Goal: Task Accomplishment & Management: Manage account settings

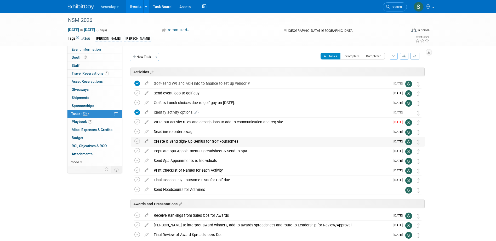
scroll to position [1046, 0]
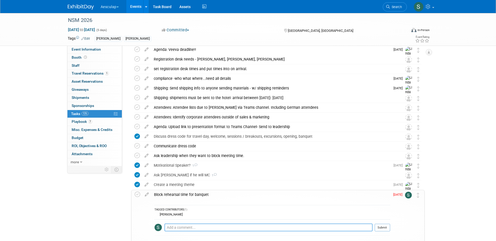
click at [191, 229] on textarea at bounding box center [268, 228] width 208 height 8
click at [190, 228] on textarea "Blocked for 2:30pm on Tuesday Feb 17" at bounding box center [268, 228] width 208 height 8
drag, startPoint x: 193, startPoint y: 228, endPoint x: 199, endPoint y: 241, distance: 14.4
click at [193, 228] on textarea "Blocked for 2:30pm on Tuesday Feb 17" at bounding box center [268, 228] width 208 height 8
type textarea "Blocked for 2:30-3:30pm on Tuesday Feb 17"
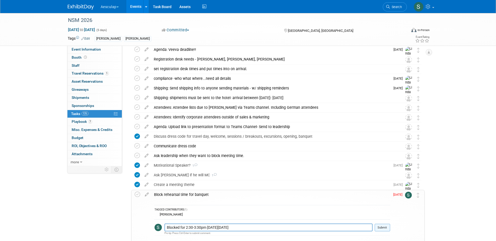
click at [387, 227] on button "Submit" at bounding box center [381, 228] width 15 height 8
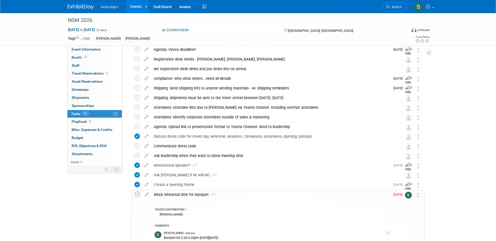
click at [137, 195] on icon at bounding box center [137, 194] width 5 height 5
click at [190, 195] on div "Block rehearsal time for banquet 1" at bounding box center [270, 194] width 238 height 9
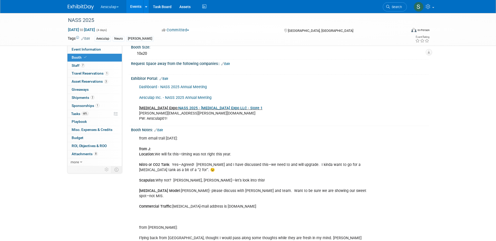
click at [391, 12] on li "Search" at bounding box center [394, 6] width 24 height 13
drag, startPoint x: 391, startPoint y: 8, endPoint x: 391, endPoint y: 10, distance: 2.6
click at [391, 8] on span "Search" at bounding box center [395, 7] width 12 height 4
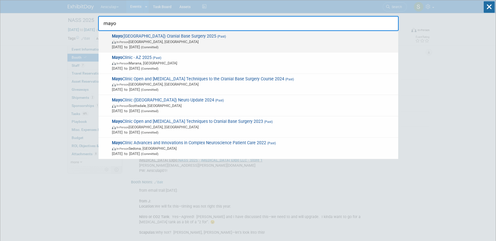
type input "mayo"
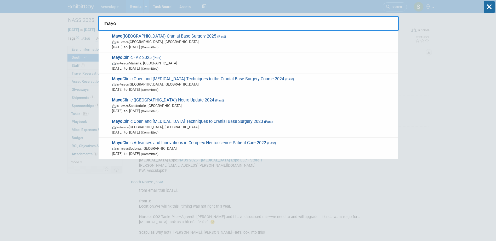
click at [155, 39] on span "Mayo ([GEOGRAPHIC_DATA]) Cranial Base Surgery 2025 (Past) In-Person [GEOGRAPHIC…" at bounding box center [252, 42] width 285 height 16
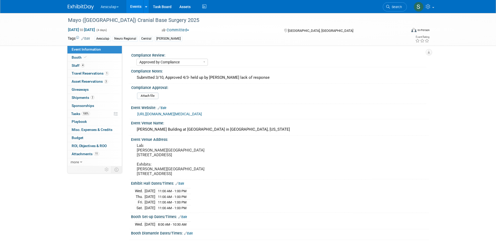
select select "Approved by Compliance"
select select "Neuro"
click at [82, 128] on span "Misc. Expenses & Credits 0" at bounding box center [92, 130] width 41 height 4
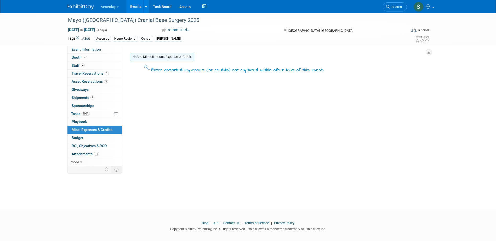
click at [155, 58] on link "Add Miscellaneous Expense or Credit" at bounding box center [162, 57] width 64 height 8
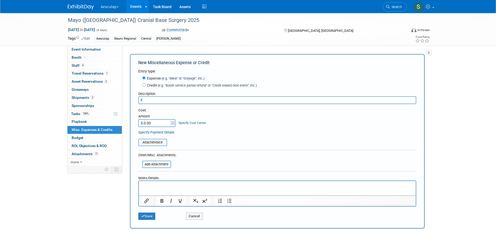
type input "F"
type input "VCI - Banner & Drape"
click at [153, 123] on input "$ 0.00" at bounding box center [154, 123] width 33 height 8
type input "$ 614.80"
click at [184, 122] on link "Specify Cost Center" at bounding box center [191, 123] width 27 height 4
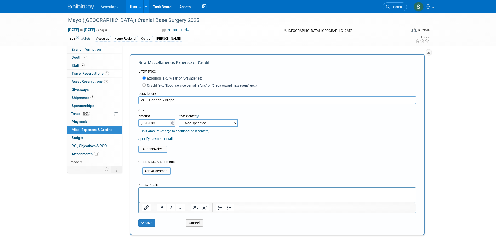
click at [197, 121] on select "-- Not Specified -- AAG B2B: 102736100 AIS - Ortho AIS -Spine Atlantic Neuro [P…" at bounding box center [207, 123] width 59 height 8
select select "18965966"
click at [178, 120] on select "-- Not Specified -- AAG B2B: 102736100 AIS - Ortho AIS -Spine Atlantic Neuro [P…" at bounding box center [207, 123] width 59 height 8
click at [150, 152] on input "file" at bounding box center [135, 149] width 62 height 6
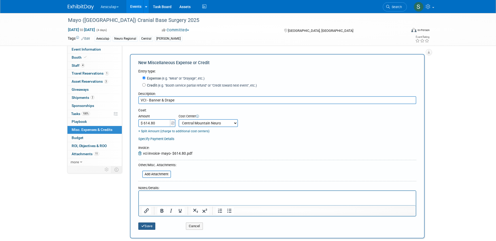
click at [142, 229] on button "Save" at bounding box center [146, 226] width 17 height 7
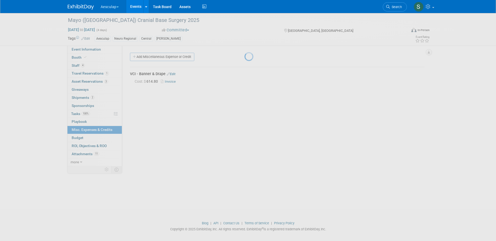
scroll to position [5, 0]
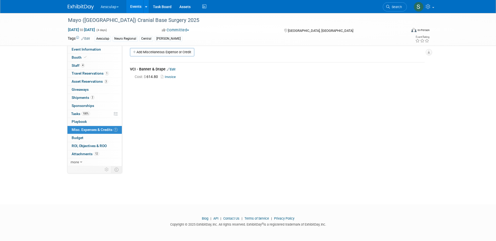
click at [174, 69] on link "Edit" at bounding box center [171, 70] width 9 height 4
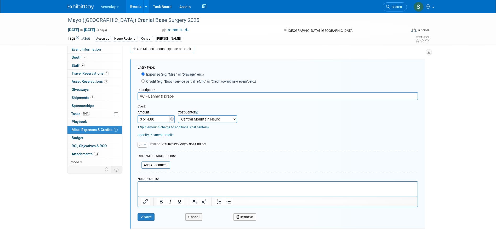
scroll to position [0, 0]
click at [227, 121] on select "-- Not Specified -- AAG B2B: 102736100 AIS - Ortho AIS -Spine Atlantic Neuro [P…" at bounding box center [207, 119] width 59 height 8
select select "18965965"
click at [178, 116] on select "-- Not Specified -- AAG B2B: 102736100 AIS - Ortho AIS -Spine Atlantic Neuro [P…" at bounding box center [207, 119] width 59 height 8
click at [147, 220] on button "Save" at bounding box center [145, 217] width 17 height 7
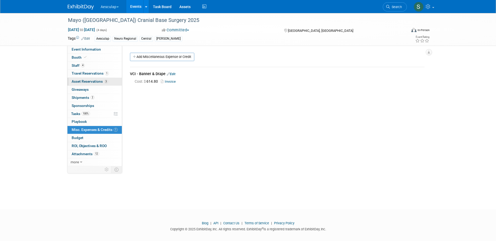
click at [81, 80] on span "Asset Reservations 3" at bounding box center [90, 81] width 36 height 4
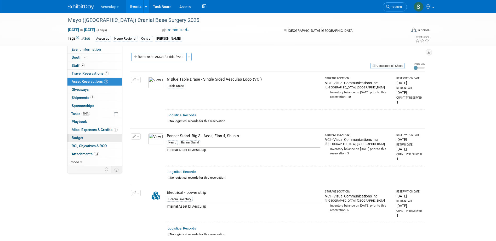
drag, startPoint x: 79, startPoint y: 137, endPoint x: 82, endPoint y: 139, distance: 2.9
click at [79, 137] on span "Budget" at bounding box center [78, 138] width 12 height 4
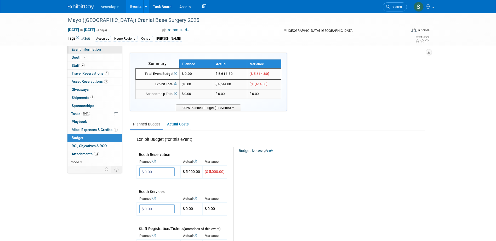
click at [74, 50] on span "Event Information" at bounding box center [86, 49] width 29 height 4
select select "Approved by Compliance"
select select "Neuro"
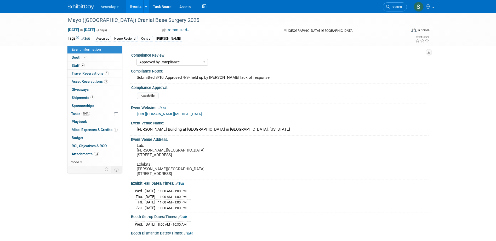
click at [137, 7] on link "Events" at bounding box center [135, 6] width 19 height 13
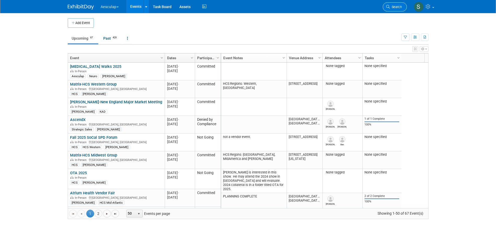
click at [391, 10] on link "Search" at bounding box center [394, 6] width 24 height 9
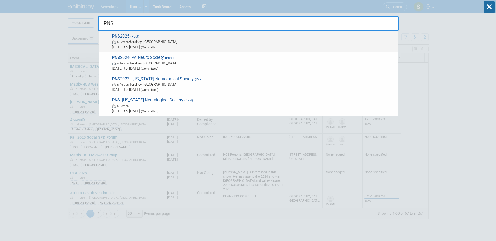
type input "PNS"
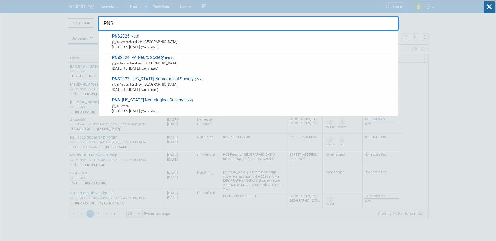
click at [114, 37] on strong "PNS" at bounding box center [116, 36] width 8 height 5
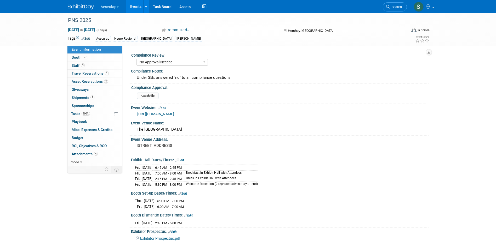
select select "No Approval Needed"
select select "Neuro"
click at [84, 130] on span "Misc. Expenses & Credits 0" at bounding box center [92, 130] width 41 height 4
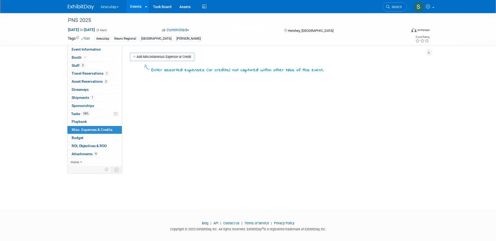
click at [170, 62] on div "Add Miscellaneous Expense or Credit" at bounding box center [279, 58] width 300 height 10
click at [164, 54] on link "Add Miscellaneous Expense or Credit" at bounding box center [162, 57] width 64 height 8
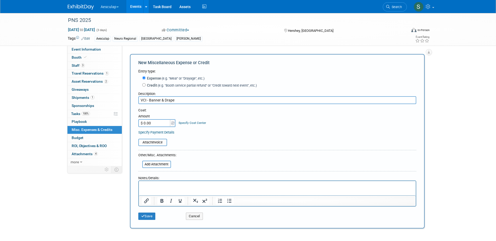
type input "VCI - Banner & Drape"
click at [157, 124] on input "$ 0.00" at bounding box center [154, 123] width 33 height 8
type input "$ 493.66"
click at [194, 121] on div "Specify Cost Center" at bounding box center [191, 121] width 27 height 10
click at [196, 122] on link "Specify Cost Center" at bounding box center [191, 123] width 27 height 4
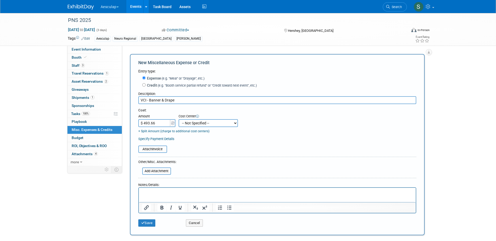
click at [208, 124] on select "-- Not Specified -- AAG B2B: 102736100 AIS - Ortho AIS -Spine Atlantic Neuro [P…" at bounding box center [207, 123] width 59 height 8
select select "18966027"
click at [178, 120] on select "-- Not Specified -- AAG B2B: 102736100 AIS - Ortho AIS -Spine Atlantic Neuro [P…" at bounding box center [207, 123] width 59 height 8
click at [157, 152] on input "file" at bounding box center [135, 149] width 62 height 6
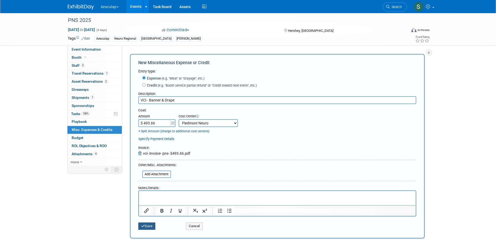
click at [151, 226] on button "Save" at bounding box center [146, 226] width 17 height 7
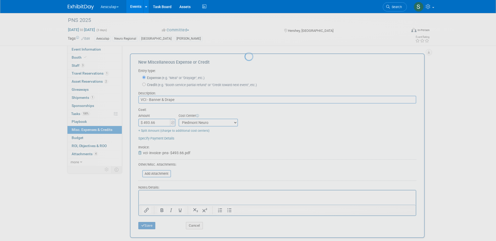
scroll to position [5, 0]
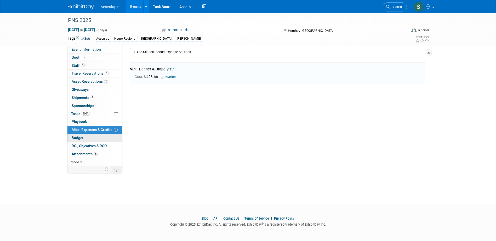
click at [73, 138] on span "Budget" at bounding box center [78, 138] width 12 height 4
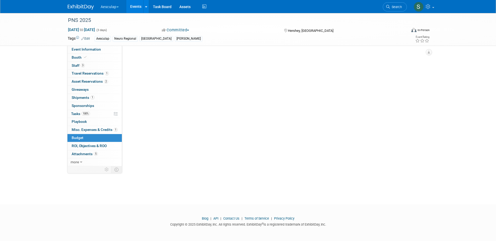
scroll to position [0, 0]
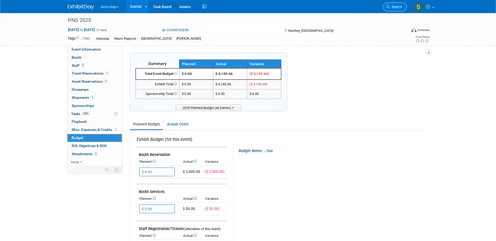
click at [391, 5] on link "Search" at bounding box center [394, 6] width 24 height 9
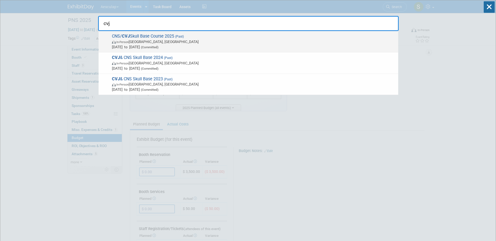
type input "cvj"
click at [131, 32] on div "CNS/ CVJ Skull Base Course 2025 (Past) In-Person Cleveland, OH Aug 26, 2025 to …" at bounding box center [247, 41] width 299 height 21
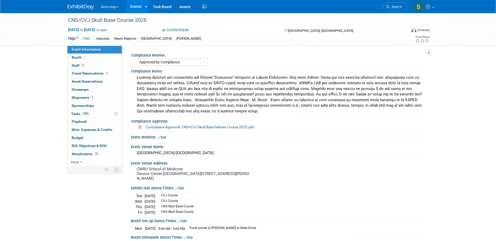
select select "Approved by Compliance"
select select "Neuro"
click at [79, 56] on span "Booth" at bounding box center [80, 57] width 16 height 4
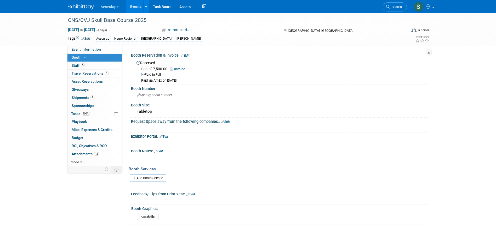
click at [187, 54] on link "Edit" at bounding box center [185, 56] width 9 height 4
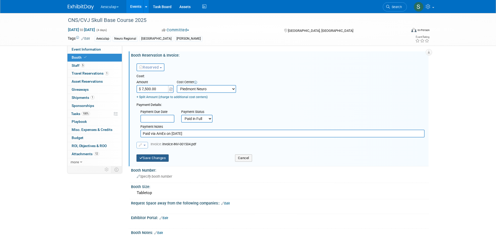
click at [157, 159] on button "Save Changes" at bounding box center [152, 158] width 32 height 7
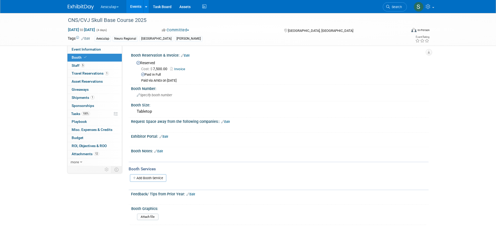
click at [179, 68] on link "Invoice" at bounding box center [179, 69] width 18 height 4
drag, startPoint x: 355, startPoint y: 120, endPoint x: 327, endPoint y: 117, distance: 28.4
click at [352, 120] on div "Request Space away from the following companies:: Edit" at bounding box center [279, 121] width 297 height 7
click at [386, 7] on icon at bounding box center [388, 7] width 4 height 4
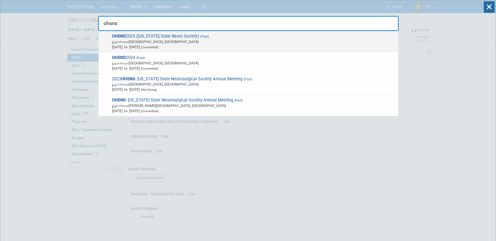
type input "ohsns"
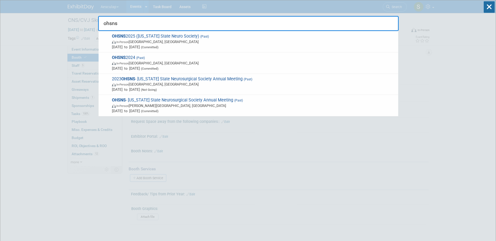
drag, startPoint x: 132, startPoint y: 35, endPoint x: 136, endPoint y: 34, distance: 4.1
click at [132, 35] on span "OHSNS 2025 (Ohio State Neuro Society) (Past) In-Person Cincinnati, OH Sep 5, 20…" at bounding box center [252, 42] width 285 height 16
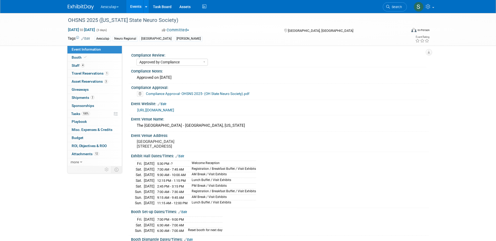
select select "Approved by Compliance"
select select "Neuro"
click at [77, 138] on span "Budget" at bounding box center [78, 138] width 12 height 4
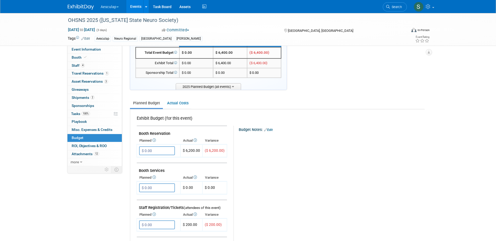
scroll to position [52, 0]
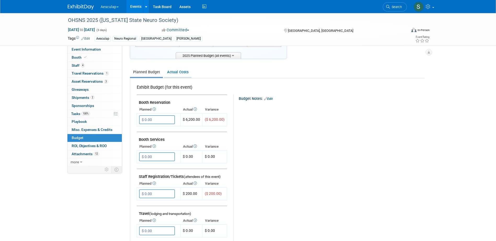
click at [177, 75] on link "Actual Costs" at bounding box center [177, 72] width 27 height 10
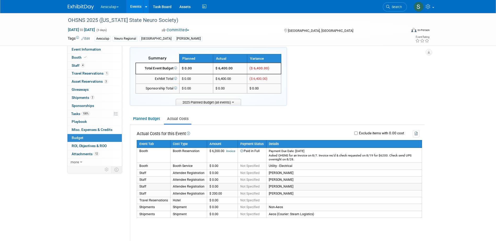
scroll to position [0, 0]
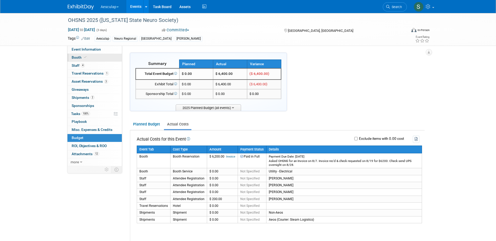
click at [74, 56] on span "Booth" at bounding box center [80, 57] width 16 height 4
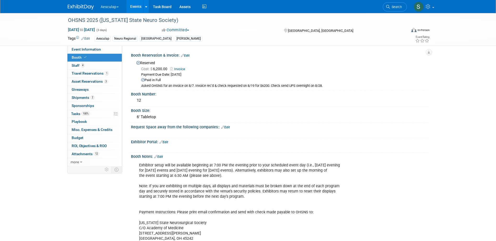
click at [189, 54] on link "Edit" at bounding box center [185, 56] width 9 height 4
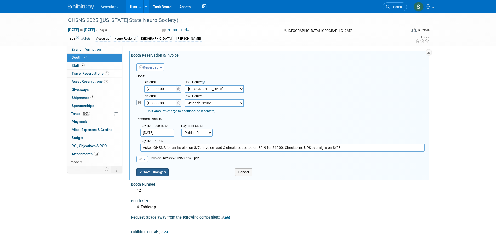
click at [157, 173] on button "Save Changes" at bounding box center [152, 172] width 32 height 7
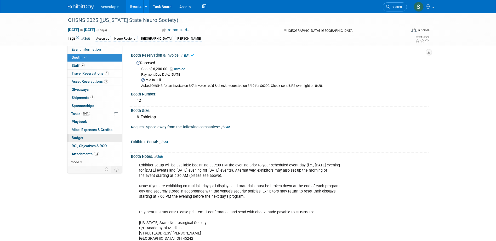
click at [82, 139] on span "Budget" at bounding box center [78, 138] width 12 height 4
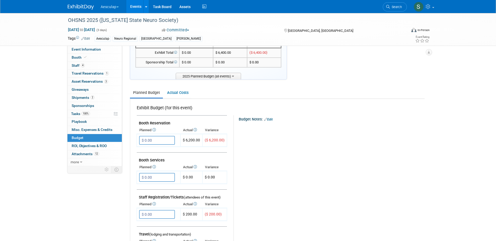
scroll to position [31, 0]
click at [78, 66] on span "Staff 4" at bounding box center [78, 65] width 13 height 4
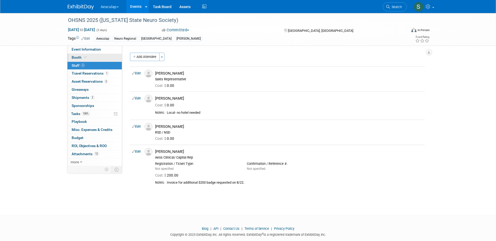
click at [72, 56] on span "Booth" at bounding box center [80, 57] width 16 height 4
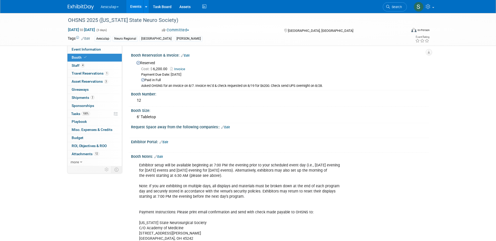
click at [177, 67] on link "Invoice" at bounding box center [179, 69] width 18 height 4
click at [176, 67] on link "Invoice" at bounding box center [179, 69] width 18 height 4
click at [186, 55] on link "Edit" at bounding box center [185, 56] width 9 height 4
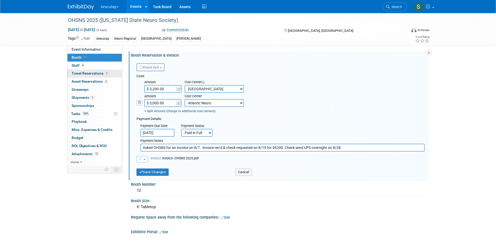
click at [83, 70] on link "1 Travel Reservations 1" at bounding box center [94, 74] width 54 height 8
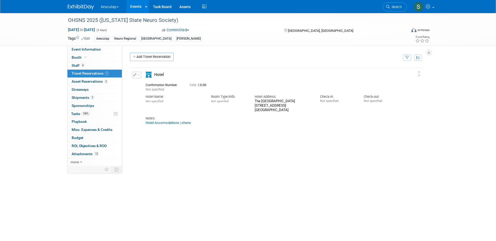
drag, startPoint x: 75, startPoint y: 66, endPoint x: 81, endPoint y: 72, distance: 8.5
click at [75, 66] on span "Staff 4" at bounding box center [78, 65] width 13 height 4
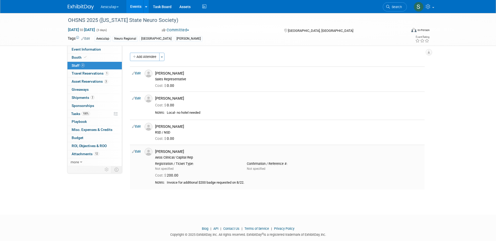
click at [201, 185] on div "Invoice for additional $200 badge requested on 8/22." at bounding box center [294, 183] width 255 height 4
click at [137, 152] on link "Edit" at bounding box center [136, 152] width 9 height 4
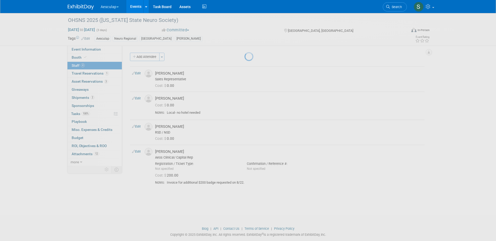
select select "25aaad07-d9b3-4758-81c8-85648940aa02"
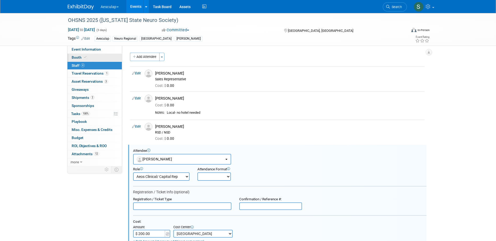
click at [79, 59] on span "Booth" at bounding box center [80, 57] width 16 height 4
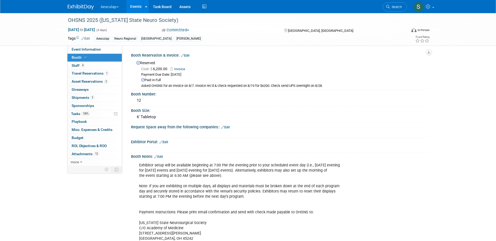
click at [187, 56] on link "Edit" at bounding box center [185, 56] width 9 height 4
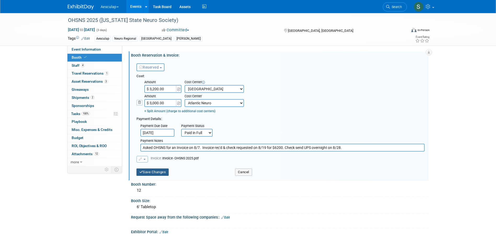
click at [145, 171] on button "Save Changes" at bounding box center [152, 172] width 32 height 7
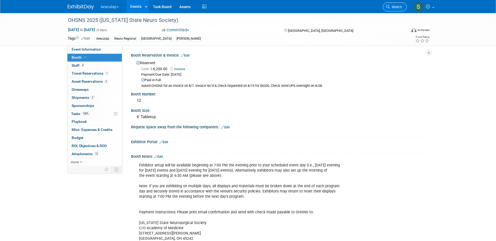
click at [393, 7] on span "Search" at bounding box center [395, 7] width 12 height 4
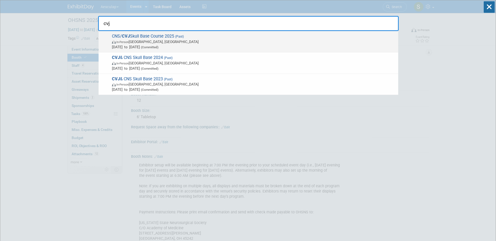
type input "cvj"
click at [133, 33] on div "CNS/ CVJ Skull Base Course 2025 (Past) In-Person Cleveland, OH Aug 26, 2025 to …" at bounding box center [247, 41] width 299 height 21
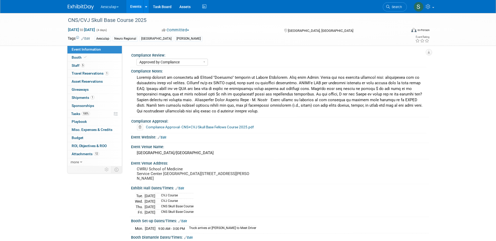
select select "Approved by Compliance"
select select "Neuro"
click at [74, 56] on span "Booth" at bounding box center [80, 57] width 16 height 4
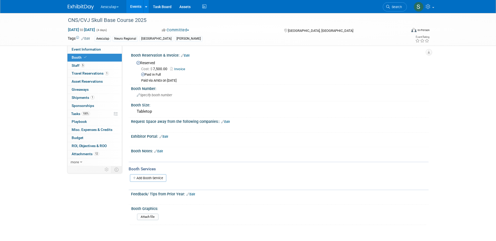
click at [185, 55] on link "Edit" at bounding box center [185, 56] width 9 height 4
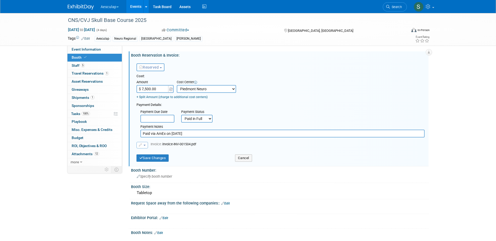
drag, startPoint x: 144, startPoint y: 89, endPoint x: 146, endPoint y: 93, distance: 4.4
click at [144, 89] on input "$ 7,500.00" at bounding box center [152, 89] width 33 height 8
type input "$ 6,500.00"
click at [163, 96] on link "+ Split Amount (charge to additional cost centers)" at bounding box center [171, 97] width 71 height 4
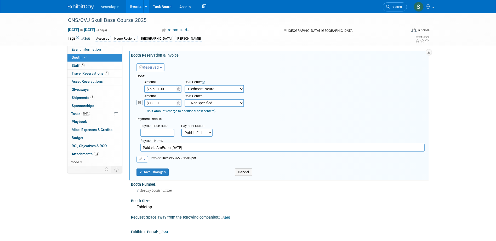
type input "$ 1,000.00"
click at [206, 105] on select "-- Not Specified -- AAG B2B: 102736100 AIS - Ortho AIS -Spine Atlantic Neuro Bo…" at bounding box center [213, 103] width 59 height 8
select select "18965968"
click at [184, 100] on select "-- Not Specified -- AAG B2B: 102736100 AIS - Ortho AIS -Spine Atlantic Neuro Bo…" at bounding box center [213, 103] width 59 height 8
click at [155, 170] on button "Save Changes" at bounding box center [152, 172] width 32 height 7
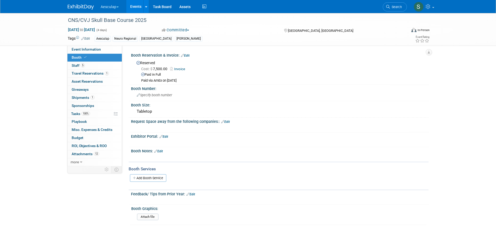
drag, startPoint x: 389, startPoint y: 7, endPoint x: 397, endPoint y: 8, distance: 7.9
click at [389, 7] on icon at bounding box center [388, 7] width 4 height 4
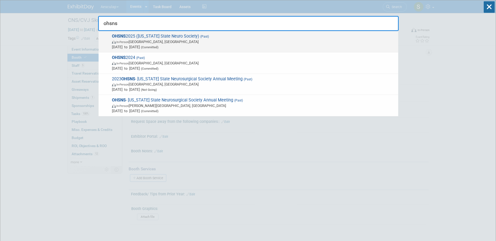
type input "ohsns"
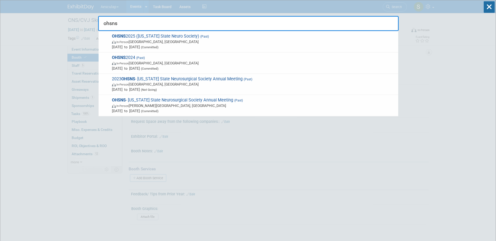
drag, startPoint x: 117, startPoint y: 34, endPoint x: 121, endPoint y: 34, distance: 3.7
click at [118, 34] on strong "OHSNS" at bounding box center [119, 36] width 14 height 5
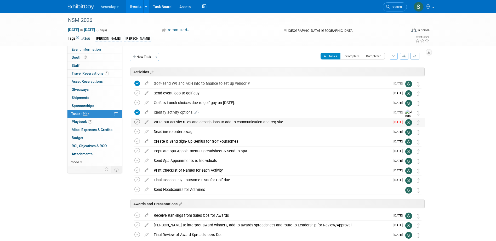
click at [136, 122] on icon at bounding box center [136, 121] width 5 height 5
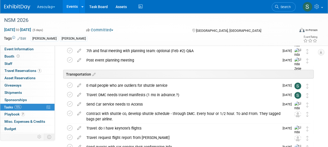
scroll to position [810, 0]
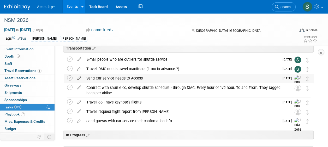
click at [79, 78] on icon at bounding box center [79, 77] width 9 height 7
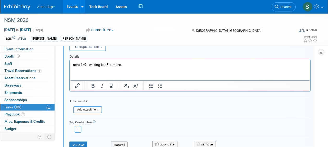
scroll to position [911, 0]
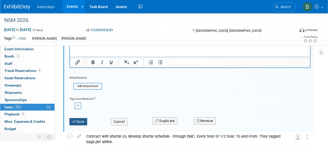
type input "Send Car service needs to MC&A"
drag, startPoint x: 75, startPoint y: 121, endPoint x: 93, endPoint y: 118, distance: 18.0
click at [75, 121] on icon "submit" at bounding box center [74, 121] width 4 height 3
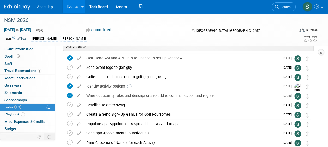
scroll to position [0, 0]
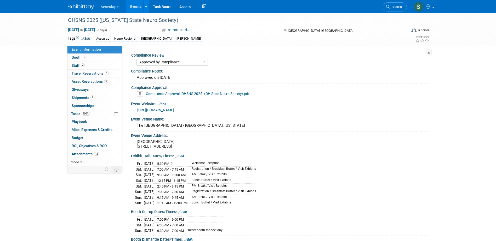
select select "Approved by Compliance"
select select "Neuro"
click at [77, 57] on span "Booth" at bounding box center [80, 57] width 16 height 4
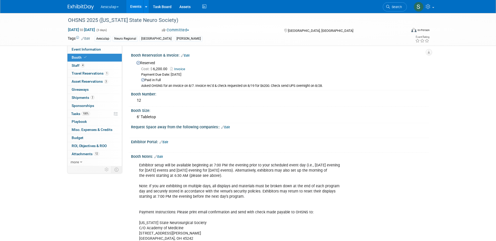
click at [187, 53] on div "Booth Reservation & Invoice: Edit" at bounding box center [279, 54] width 297 height 7
click at [187, 55] on link "Edit" at bounding box center [185, 56] width 9 height 4
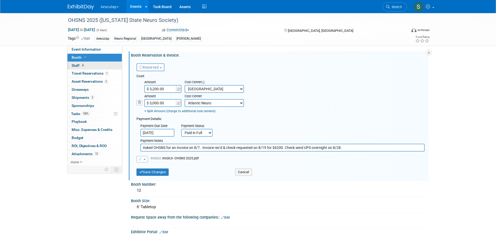
click at [77, 66] on span "Staff 4" at bounding box center [78, 65] width 13 height 4
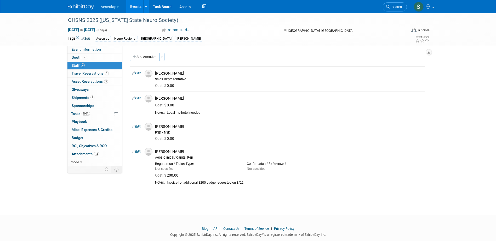
click at [138, 152] on link "Edit" at bounding box center [136, 152] width 9 height 4
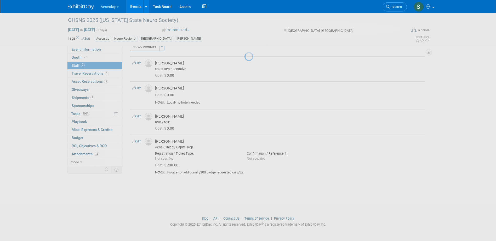
select select "25aaad07-d9b3-4758-81c8-85648940aa02"
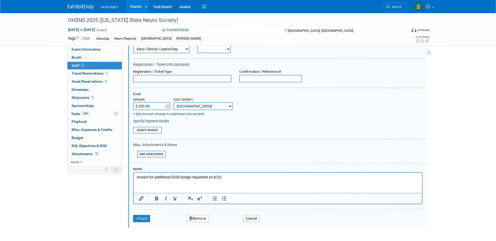
scroll to position [171, 0]
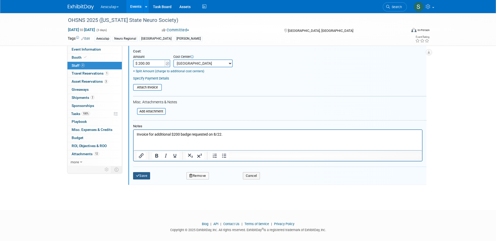
click at [149, 179] on button "Save" at bounding box center [141, 175] width 17 height 7
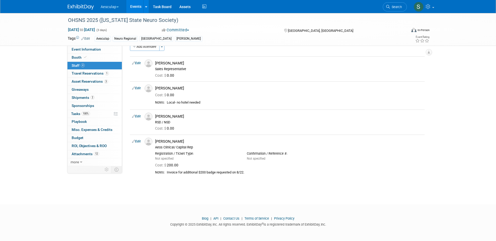
scroll to position [10, 0]
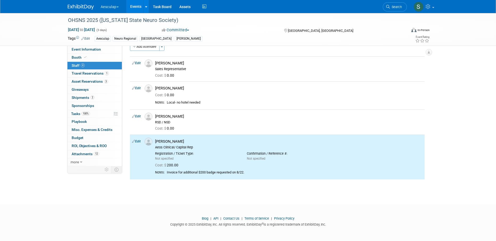
drag, startPoint x: 390, startPoint y: 9, endPoint x: 343, endPoint y: 27, distance: 49.7
click at [390, 9] on link "Search" at bounding box center [394, 6] width 24 height 9
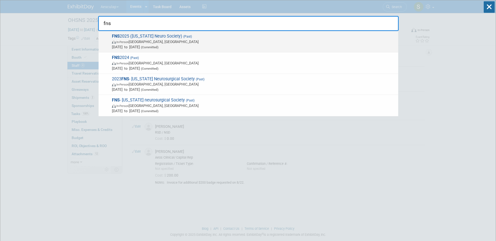
type input "fns"
click at [129, 37] on span "FNS 2025 (Florida Neuro Society) (Past) In-Person Palm Beach, FL Aug 15, 2025 t…" at bounding box center [252, 42] width 285 height 16
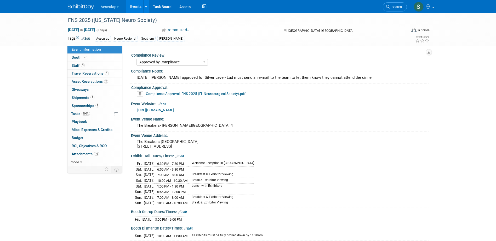
select select "Approved by Compliance"
select select "Neuro"
click at [75, 137] on span "Budget" at bounding box center [78, 138] width 12 height 4
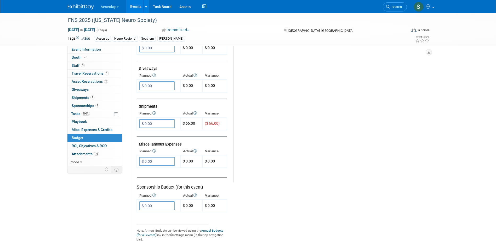
scroll to position [235, 0]
click at [78, 95] on link "1 Shipments 1" at bounding box center [94, 98] width 54 height 8
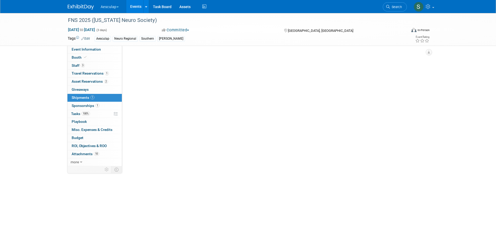
scroll to position [0, 0]
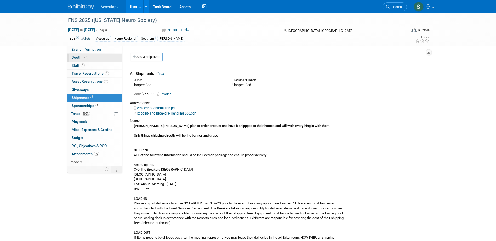
click at [78, 58] on span "Booth" at bounding box center [80, 57] width 16 height 4
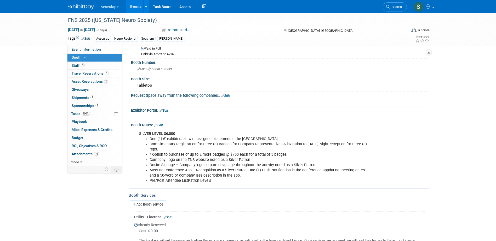
scroll to position [104, 0]
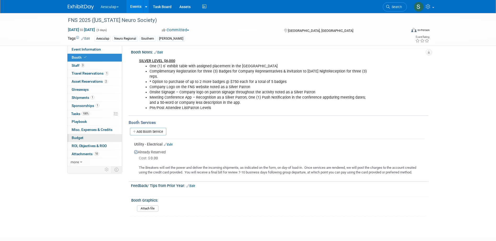
click at [79, 138] on span "Budget" at bounding box center [78, 138] width 12 height 4
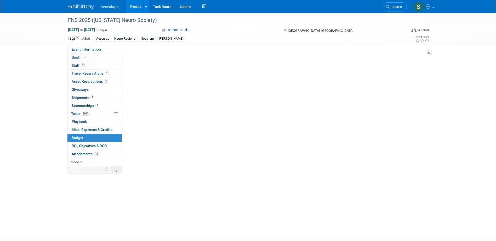
scroll to position [0, 0]
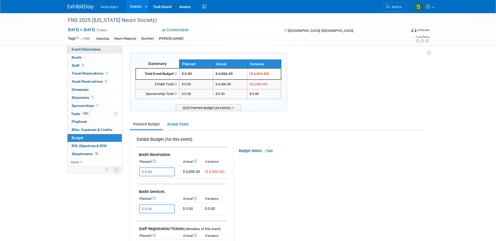
click at [81, 49] on span "Event Information" at bounding box center [86, 49] width 29 height 4
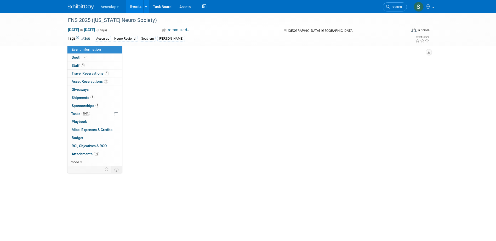
select select "Approved by Compliance"
select select "Neuro"
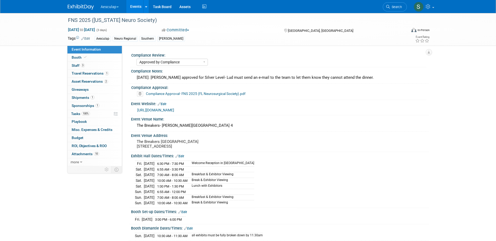
drag, startPoint x: 396, startPoint y: 8, endPoint x: 387, endPoint y: 15, distance: 10.9
click at [396, 8] on span "Search" at bounding box center [395, 7] width 12 height 4
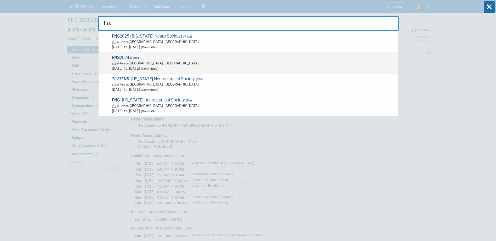
type input "fns"
click at [127, 58] on span "FNS 2024 (Past) In-Person Palm Beach, FL Aug 23, 2024 to Aug 25, 2024 (Committe…" at bounding box center [252, 63] width 285 height 16
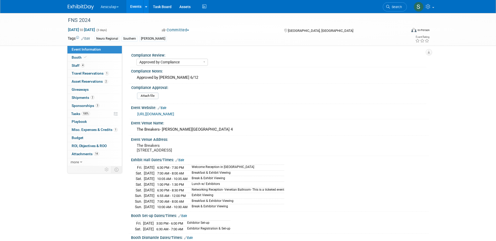
select select "Approved by Compliance"
select select "Neuro"
click at [80, 137] on span "Budget" at bounding box center [78, 138] width 12 height 4
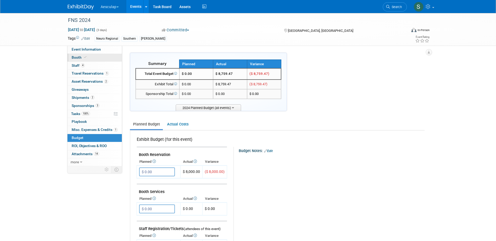
click at [75, 57] on span "Booth" at bounding box center [80, 57] width 16 height 4
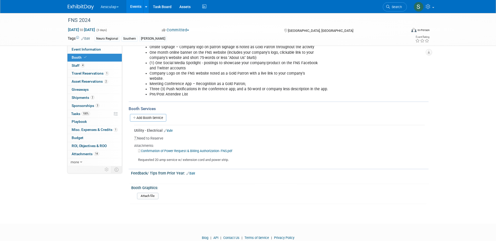
scroll to position [157, 0]
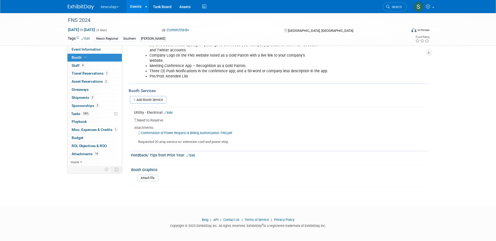
click at [184, 132] on link "Confirmation of Power Request & Billing Authorization- FNS.pdf" at bounding box center [185, 133] width 94 height 4
click at [77, 135] on link "Budget" at bounding box center [94, 138] width 54 height 8
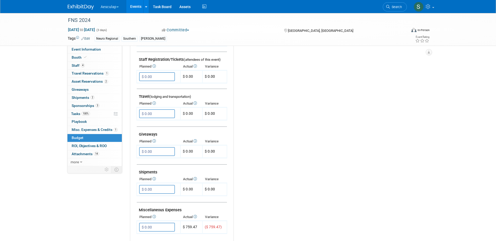
scroll to position [183, 0]
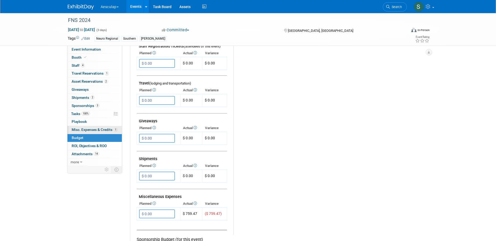
click at [82, 128] on span "Misc. Expenses & Credits 1" at bounding box center [95, 130] width 46 height 4
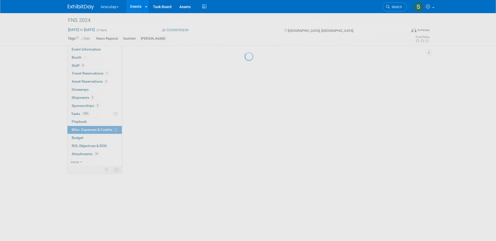
scroll to position [0, 0]
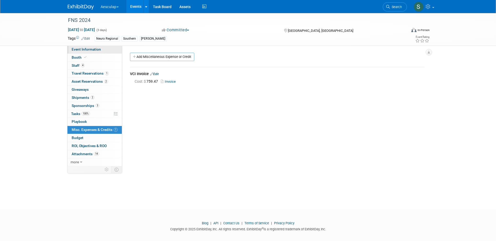
click at [86, 50] on span "Event Information" at bounding box center [86, 49] width 29 height 4
select select "Approved by Compliance"
select select "Neuro"
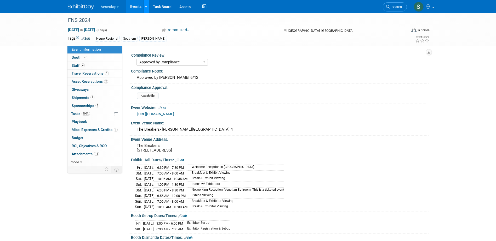
click at [145, 8] on link at bounding box center [145, 6] width 5 height 13
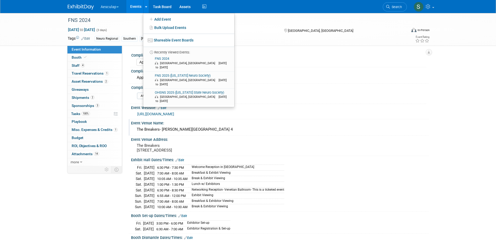
drag, startPoint x: 306, startPoint y: 91, endPoint x: 251, endPoint y: 134, distance: 69.6
click at [304, 93] on div "Attach file" at bounding box center [280, 96] width 291 height 12
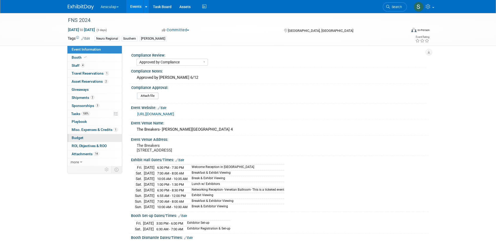
click at [69, 137] on link "Budget" at bounding box center [94, 138] width 54 height 8
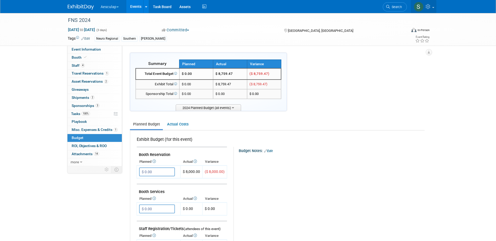
click at [434, 8] on link at bounding box center [423, 6] width 26 height 13
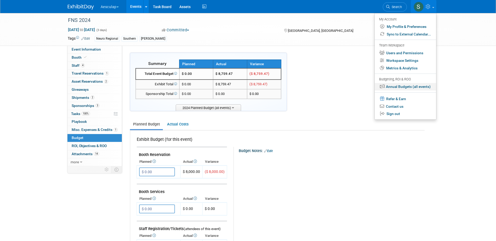
click at [403, 88] on link "Annual Budgets (all events)" at bounding box center [404, 87] width 61 height 8
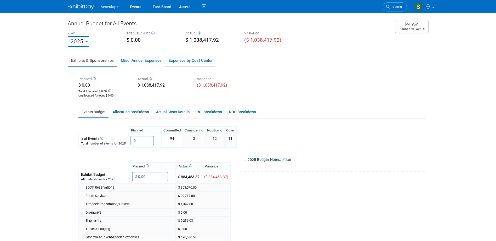
click at [184, 60] on link "Expenses by Cost Center" at bounding box center [190, 60] width 50 height 11
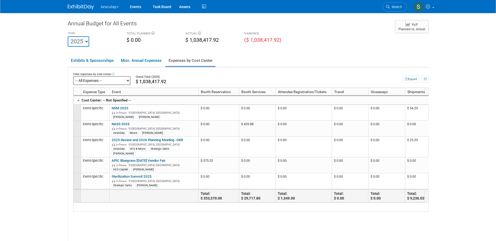
click at [122, 82] on select "-- All Expenses -- -- Cost Center Not Specified -- AAG B2B: 102736100 AIS - Ort…" at bounding box center [101, 80] width 57 height 9
click at [123, 82] on select "-- All Expenses -- -- Cost Center Not Specified -- AAG B2B: 102736100 AIS - Ort…" at bounding box center [101, 80] width 57 height 9
click at [124, 79] on select "-- All Expenses -- -- Cost Center Not Specified -- AAG B2B: 102736100 AIS - Ort…" at bounding box center [101, 80] width 57 height 9
click at [134, 59] on link "Misc. Annual Expenses" at bounding box center [141, 60] width 47 height 11
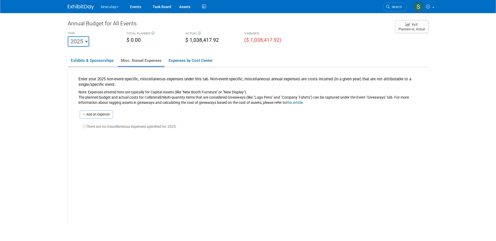
click at [105, 63] on link "Exhibits & Sponsorships" at bounding box center [92, 60] width 49 height 11
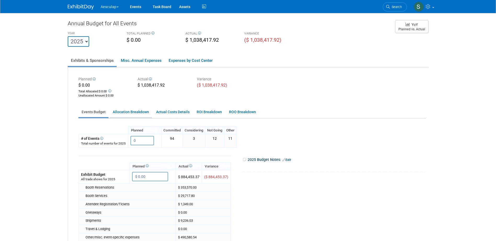
click at [119, 113] on link "Allocation Breakdown" at bounding box center [130, 112] width 42 height 10
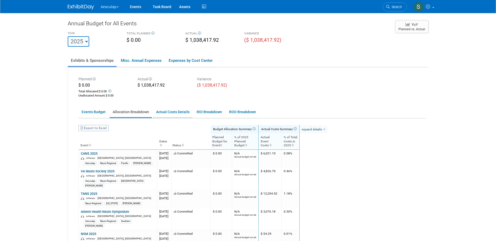
click at [173, 112] on link "Actual Costs Details" at bounding box center [172, 112] width 39 height 10
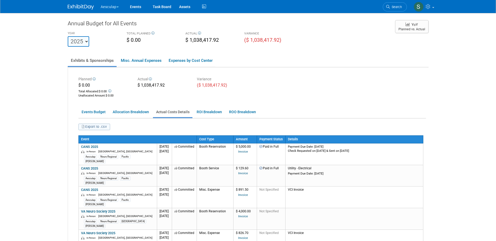
click at [89, 129] on button "Export to .csv" at bounding box center [94, 127] width 32 height 7
click at [134, 114] on link "Allocation Breakdown" at bounding box center [130, 112] width 42 height 10
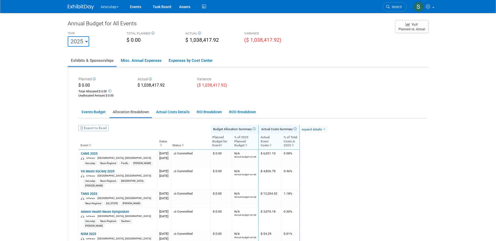
click at [89, 128] on link "Export to Excel" at bounding box center [93, 128] width 30 height 6
drag, startPoint x: 310, startPoint y: 114, endPoint x: 322, endPoint y: 109, distance: 13.1
click at [311, 114] on ul "Events Budget Allocation Breakdown Actual Costs Details ROI Breakdown ROO Break…" at bounding box center [251, 113] width 347 height 12
click at [389, 7] on span "Search" at bounding box center [395, 7] width 12 height 4
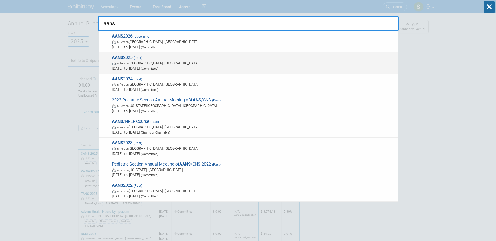
type input "aans"
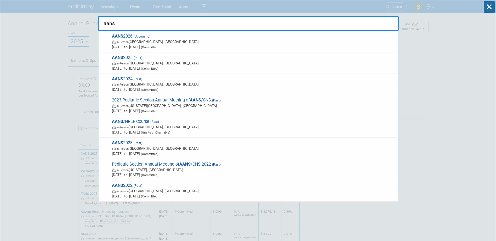
drag, startPoint x: 118, startPoint y: 56, endPoint x: 121, endPoint y: 59, distance: 3.3
click at [119, 56] on strong "AANS" at bounding box center [117, 57] width 11 height 5
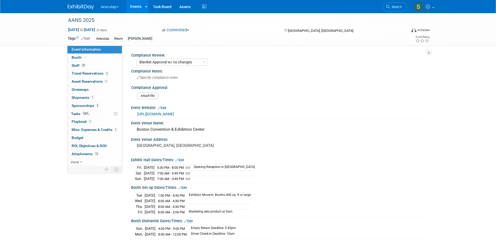
select select "Blanket Approval w/ no changes"
select select "Neuro"
drag, startPoint x: 81, startPoint y: 98, endPoint x: 132, endPoint y: 113, distance: 52.7
click at [81, 98] on span "Shipments 1" at bounding box center [83, 98] width 23 height 4
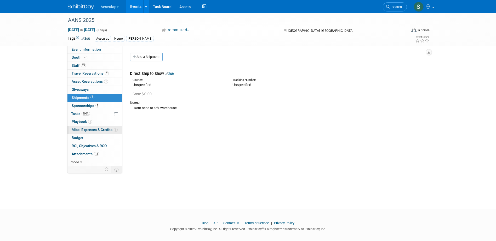
click at [84, 130] on span "Misc. Expenses & Credits 1" at bounding box center [95, 130] width 46 height 4
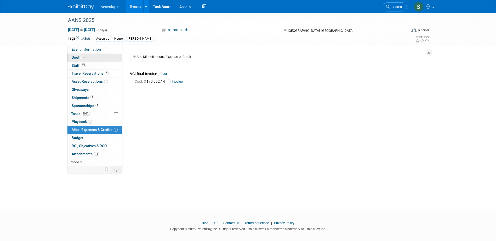
click at [77, 56] on span "Booth" at bounding box center [80, 57] width 16 height 4
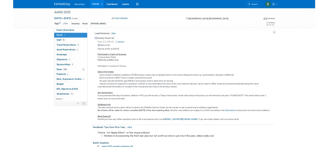
scroll to position [261, 0]
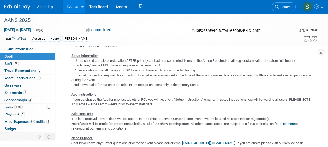
click at [283, 7] on span "Search" at bounding box center [285, 7] width 12 height 4
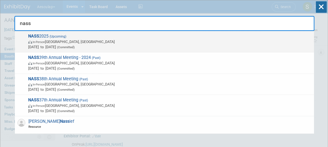
type input "nass"
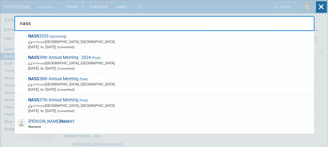
click at [51, 37] on span "(Upcoming)" at bounding box center [58, 37] width 18 height 4
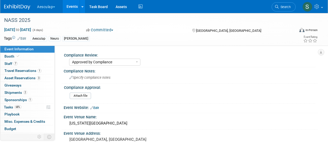
select select "Approved by Compliance"
select select "Neuro"
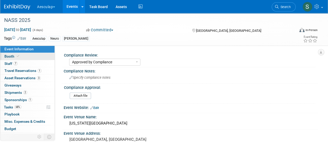
click at [9, 55] on span "Booth" at bounding box center [12, 56] width 16 height 4
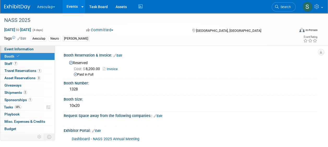
click at [18, 51] on span "Event Information" at bounding box center [18, 49] width 29 height 4
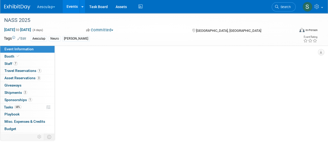
select select "Approved by Compliance"
select select "Neuro"
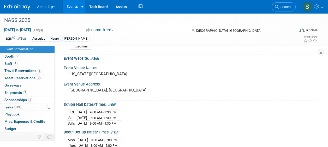
scroll to position [104, 0]
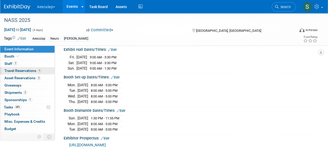
drag, startPoint x: 10, startPoint y: 64, endPoint x: 30, endPoint y: 72, distance: 21.7
click at [10, 64] on span "Staff 7" at bounding box center [10, 64] width 13 height 4
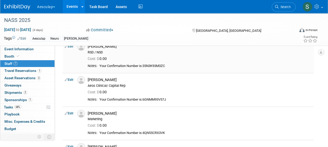
scroll to position [0, 0]
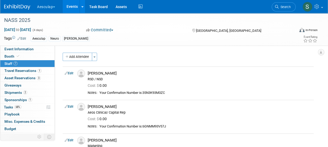
drag, startPoint x: 74, startPoint y: 55, endPoint x: 81, endPoint y: 63, distance: 10.3
click at [74, 56] on button "Add Attendee" at bounding box center [78, 57] width 30 height 8
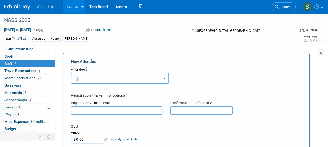
click at [156, 80] on button "button" at bounding box center [120, 78] width 98 height 11
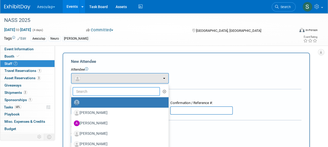
click at [101, 94] on input "text" at bounding box center [117, 91] width 88 height 9
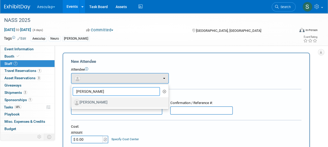
type input "[PERSON_NAME]"
click at [99, 102] on label "[PERSON_NAME]" at bounding box center [119, 102] width 90 height 8
click at [72, 102] on input "[PERSON_NAME]" at bounding box center [70, 101] width 3 height 3
select select "fa38ccb1-6db5-4adc-9af9-6d5575444759"
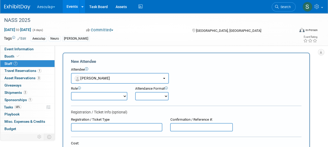
click at [113, 95] on select "AAG Aeos Clinical/ Capital Rep Booth Captain Booth Staff Communication Strategi…" at bounding box center [99, 96] width 56 height 8
select select "600"
click at [71, 92] on select "AAG Aeos Clinical/ Capital Rep Booth Captain Booth Staff Communication Strategi…" at bounding box center [99, 96] width 56 height 8
click at [158, 98] on select "Onsite Remote" at bounding box center [151, 96] width 33 height 8
select select "1"
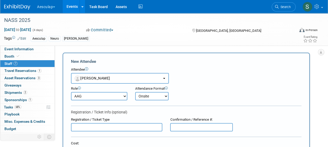
click at [135, 92] on select "Onsite Remote" at bounding box center [151, 96] width 33 height 8
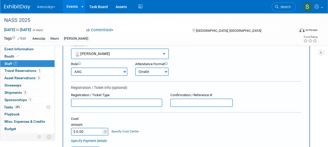
scroll to position [52, 0]
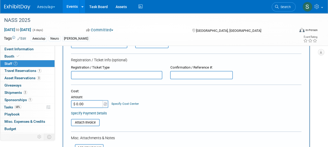
click at [81, 103] on input "$ 0.00" at bounding box center [87, 104] width 33 height 8
type input "$ 575.00"
click at [120, 104] on link "Specify Cost Center" at bounding box center [125, 104] width 27 height 4
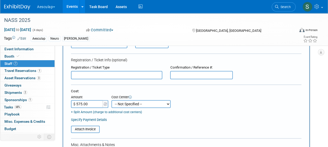
click at [135, 105] on select "-- Not Specified -- AAG B2B: 102736100 AIS - Ortho AIS -Spine Atlantic Neuro [P…" at bounding box center [141, 104] width 59 height 8
select select "18966029"
click at [112, 100] on select "-- Not Specified -- AAG B2B: 102736100 AIS - Ortho AIS -Spine Atlantic Neuro [P…" at bounding box center [141, 104] width 59 height 8
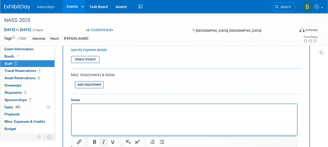
scroll to position [131, 0]
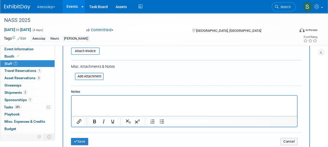
click at [91, 103] on html at bounding box center [185, 99] width 226 height 7
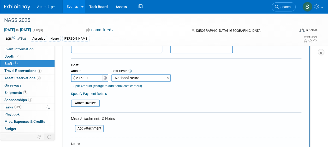
scroll to position [78, 0]
click at [90, 104] on input "file" at bounding box center [68, 103] width 62 height 6
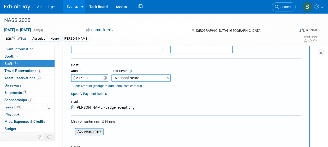
click at [80, 132] on input "file" at bounding box center [72, 132] width 62 height 6
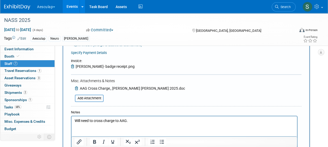
scroll to position [131, 0]
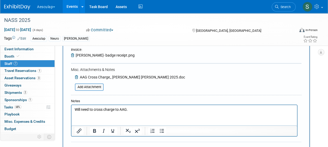
click at [133, 110] on p "Will need to cross charge to AAG." at bounding box center [185, 109] width 220 height 5
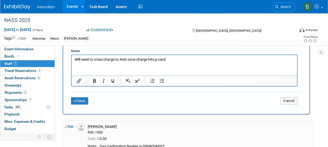
scroll to position [183, 0]
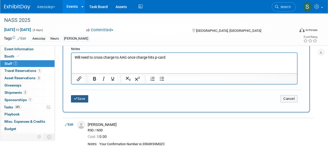
click at [81, 96] on button "Save" at bounding box center [79, 98] width 17 height 7
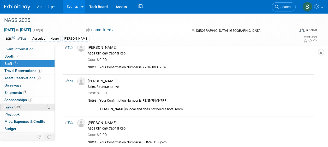
drag, startPoint x: 5, startPoint y: 105, endPoint x: 8, endPoint y: 104, distance: 3.2
click at [5, 105] on span "Tasks 68%" at bounding box center [13, 107] width 18 height 4
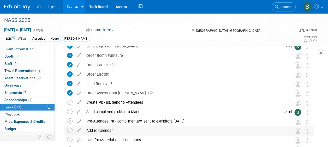
scroll to position [131, 0]
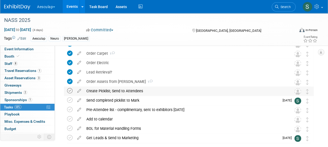
click at [71, 90] on icon at bounding box center [69, 90] width 5 height 5
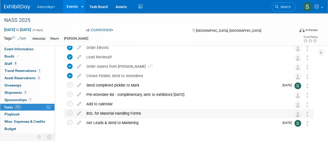
scroll to position [157, 0]
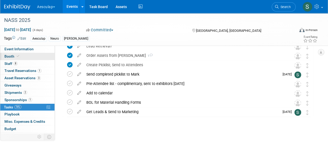
click at [10, 57] on span "Booth" at bounding box center [12, 56] width 16 height 4
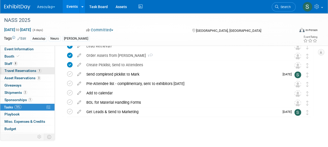
scroll to position [0, 0]
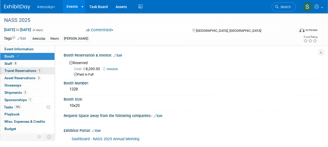
drag, startPoint x: 12, startPoint y: 64, endPoint x: 26, endPoint y: 68, distance: 14.1
click at [12, 64] on span "Staff 8" at bounding box center [10, 64] width 13 height 4
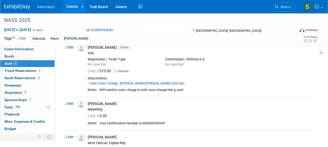
scroll to position [26, 0]
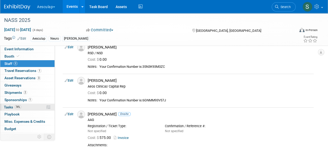
click at [12, 107] on span "Tasks 74%" at bounding box center [13, 107] width 18 height 4
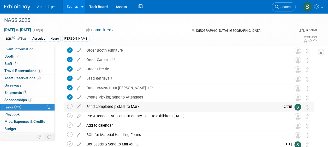
scroll to position [157, 0]
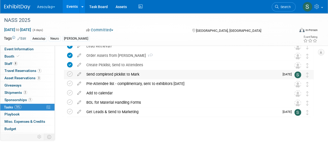
drag, startPoint x: 110, startPoint y: 74, endPoint x: 114, endPoint y: 81, distance: 8.3
click at [110, 74] on div "Send completed picklist to Mark" at bounding box center [182, 74] width 196 height 9
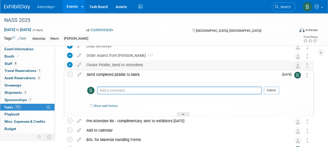
click at [113, 65] on div "Create Picklist; Send to Attendees" at bounding box center [184, 65] width 200 height 9
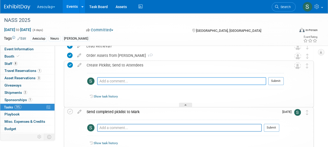
drag, startPoint x: 115, startPoint y: 81, endPoint x: 123, endPoint y: 82, distance: 7.9
click at [115, 81] on textarea at bounding box center [181, 81] width 169 height 8
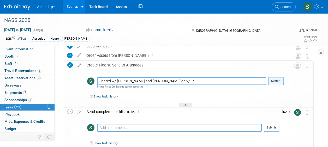
type textarea "Shared w/ [PERSON_NAME] and [PERSON_NAME] on 9/17"
click at [275, 78] on button "Submit" at bounding box center [276, 81] width 15 height 8
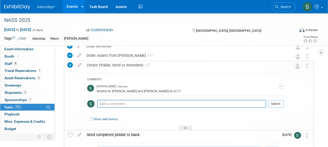
click at [98, 64] on div "Create Picklist; Send to Attendees 1" at bounding box center [184, 65] width 200 height 9
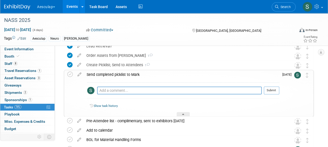
click at [109, 73] on div "Send completed picklist to Mark" at bounding box center [181, 74] width 195 height 9
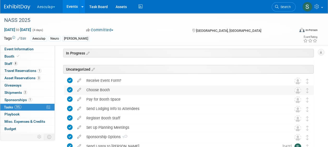
scroll to position [0, 0]
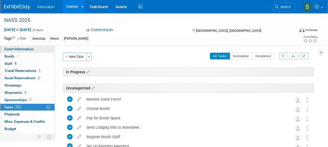
click at [21, 46] on link "Event Information" at bounding box center [27, 49] width 54 height 7
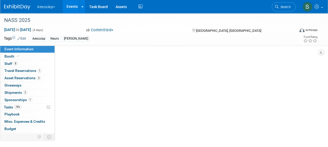
select select "Approved by Compliance"
select select "Neuro"
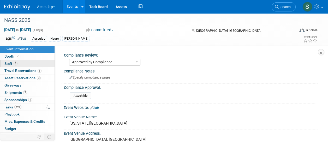
drag, startPoint x: 11, startPoint y: 57, endPoint x: 22, endPoint y: 62, distance: 11.0
click at [11, 57] on span "Booth" at bounding box center [12, 56] width 16 height 4
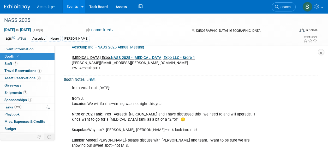
scroll to position [78, 0]
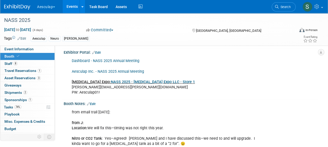
click at [103, 61] on link "Dashboard - NASS 2025 Annual Meeting" at bounding box center [106, 61] width 68 height 4
